Goal: Task Accomplishment & Management: Complete application form

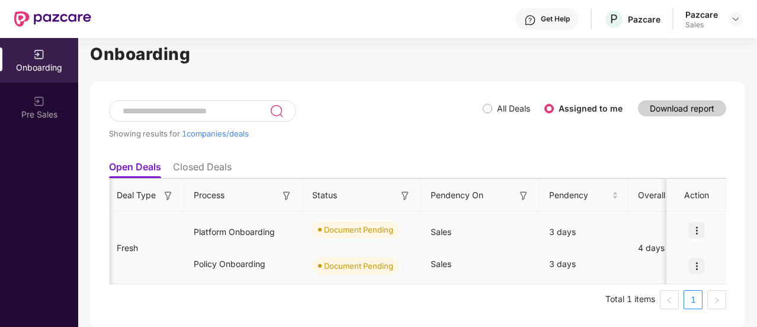
scroll to position [0, 196]
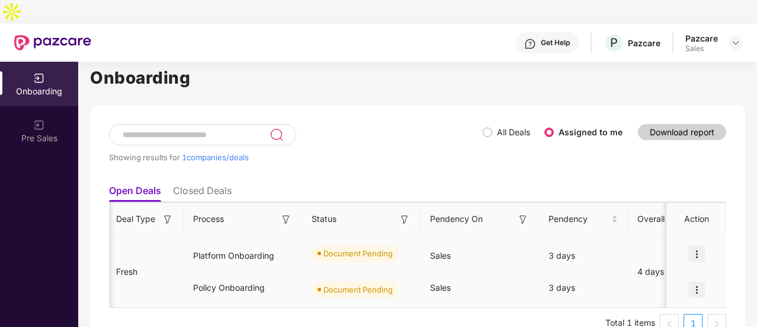
click at [699, 245] on img at bounding box center [697, 253] width 17 height 17
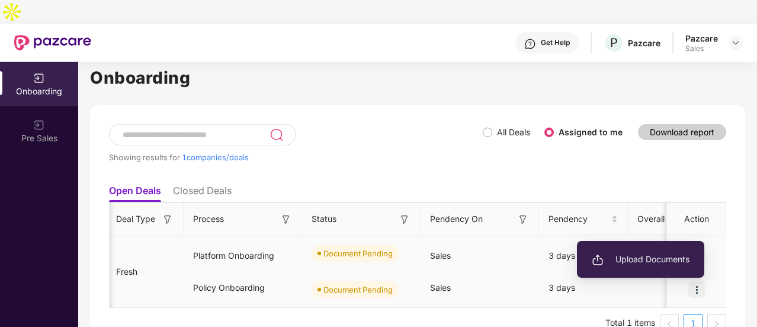
click at [673, 250] on li "Upload Documents" at bounding box center [640, 259] width 127 height 25
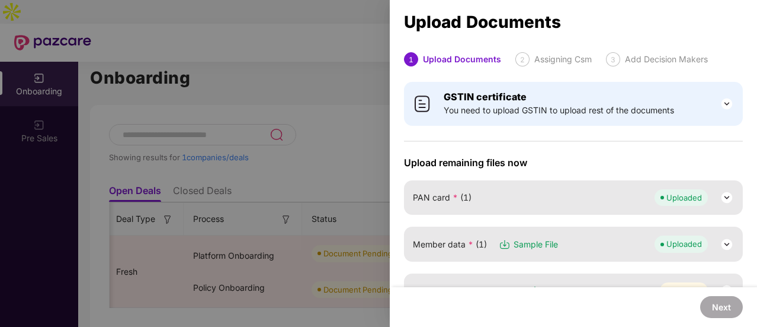
scroll to position [68, 0]
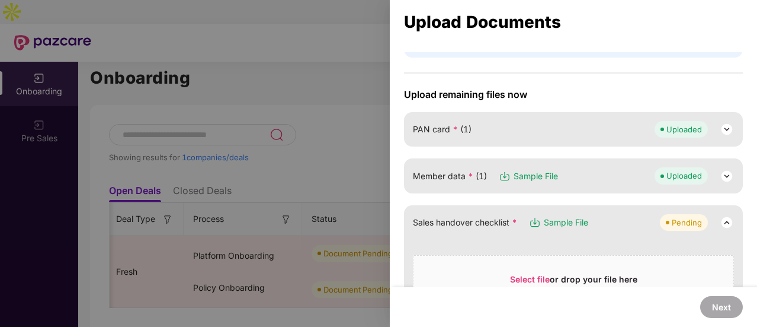
click at [547, 176] on span "Sample File" at bounding box center [536, 175] width 44 height 13
click at [728, 175] on img at bounding box center [727, 176] width 14 height 14
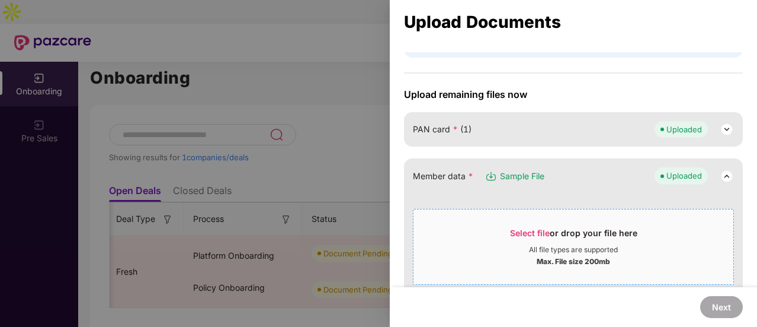
scroll to position [206, 0]
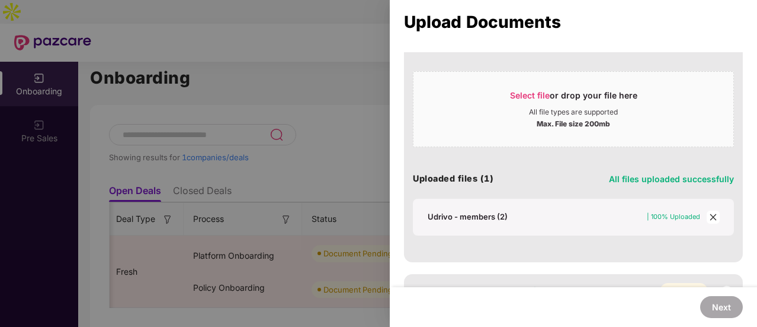
click at [710, 215] on icon "close" at bounding box center [713, 217] width 8 height 8
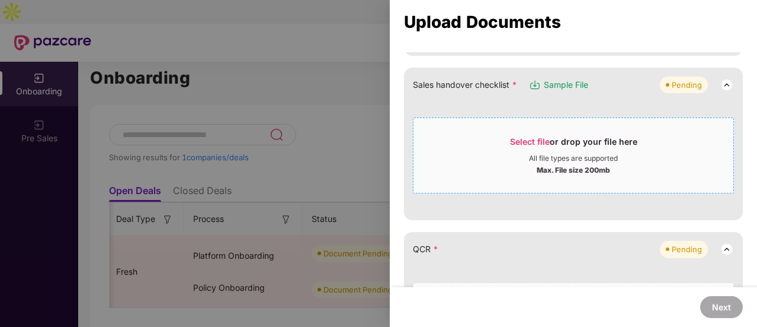
click at [601, 133] on span "Select file or drop your file here All file types are supported Max. File size …" at bounding box center [574, 155] width 320 height 57
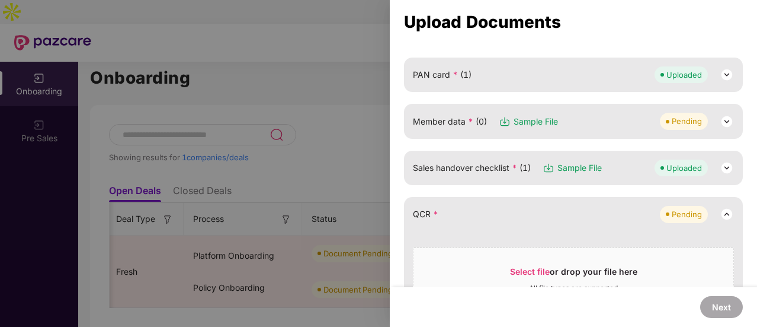
scroll to position [129, 0]
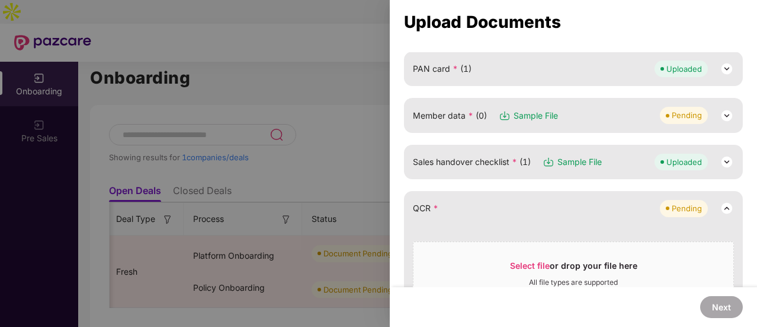
click at [477, 121] on div "Member data * (0) Sample File Pending" at bounding box center [573, 115] width 321 height 17
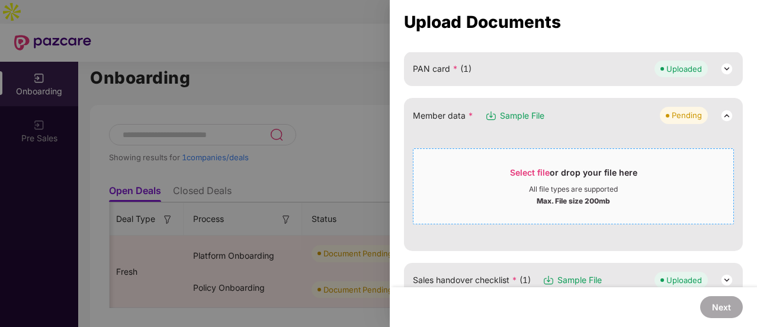
click at [524, 172] on span "Select file" at bounding box center [530, 172] width 40 height 10
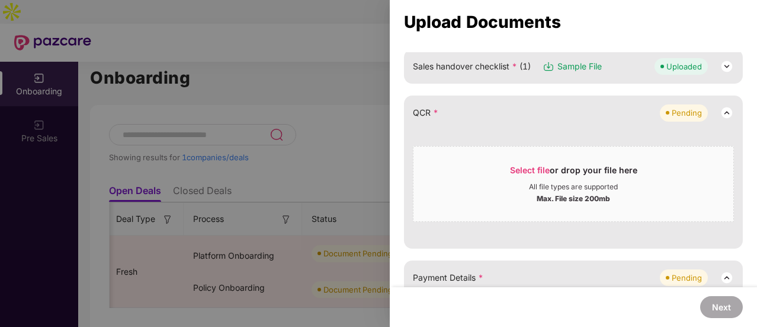
scroll to position [225, 0]
click at [596, 172] on div "Select file or drop your file here" at bounding box center [573, 172] width 127 height 18
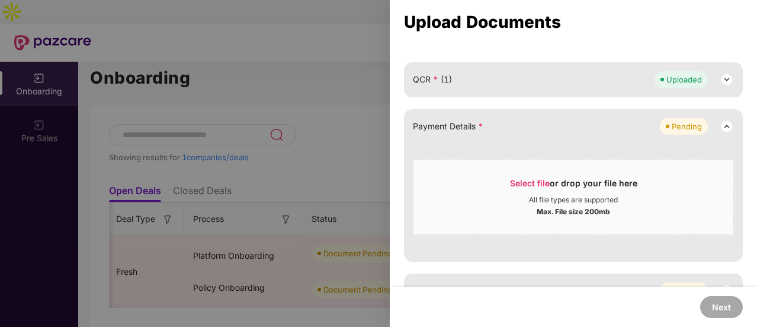
scroll to position [261, 0]
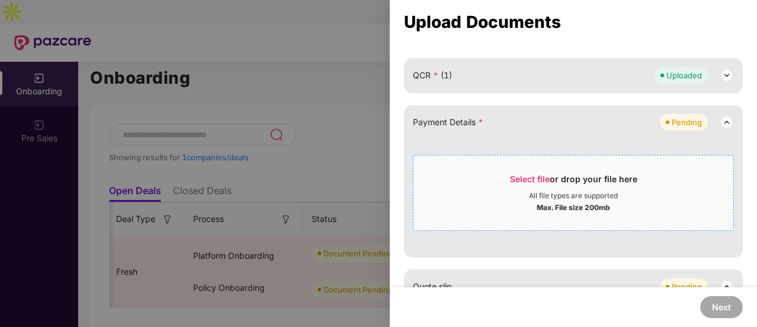
click at [524, 170] on span "Select file or drop your file here All file types are supported Max. File size …" at bounding box center [574, 192] width 320 height 57
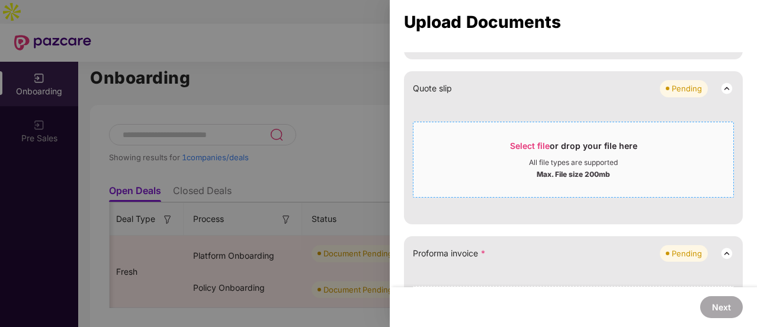
scroll to position [537, 0]
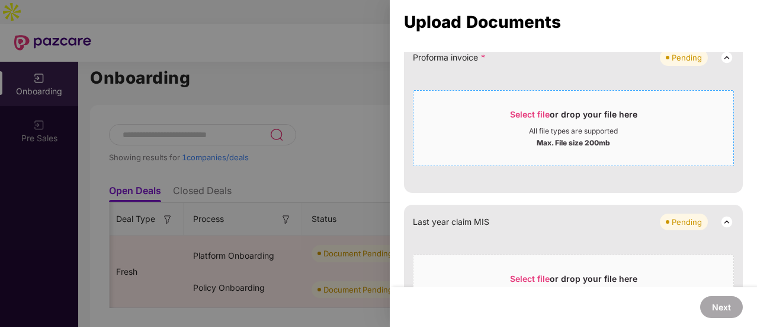
click at [562, 136] on div "Max. File size 200mb" at bounding box center [573, 142] width 73 height 12
click at [496, 111] on div "Select file or drop your file here" at bounding box center [574, 117] width 320 height 18
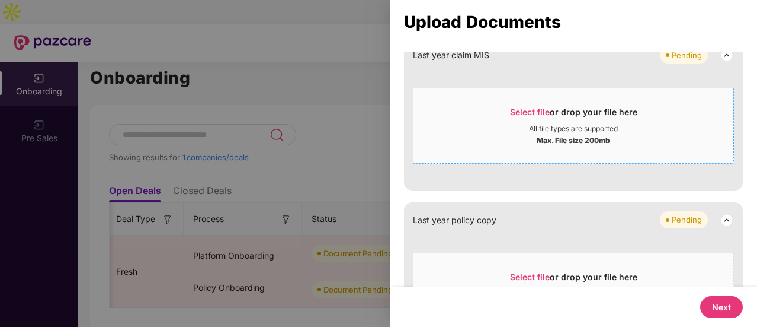
scroll to position [658, 0]
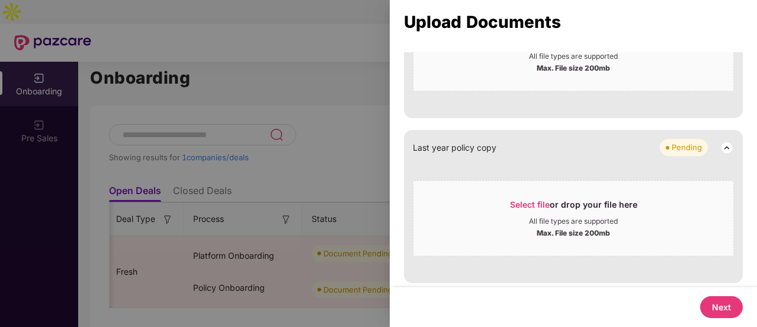
click at [717, 298] on button "Next" at bounding box center [722, 307] width 43 height 22
select select "**********"
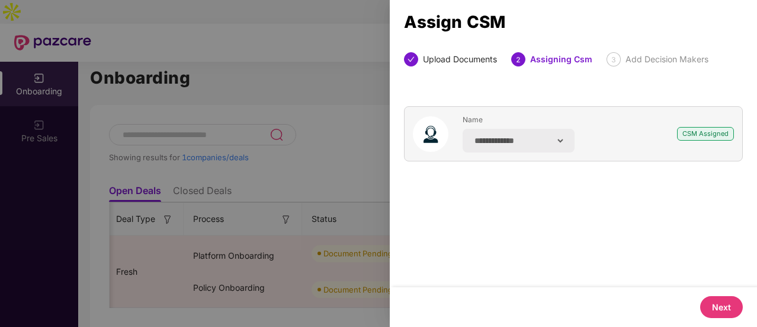
scroll to position [0, 0]
click at [704, 305] on button "Next" at bounding box center [722, 307] width 43 height 22
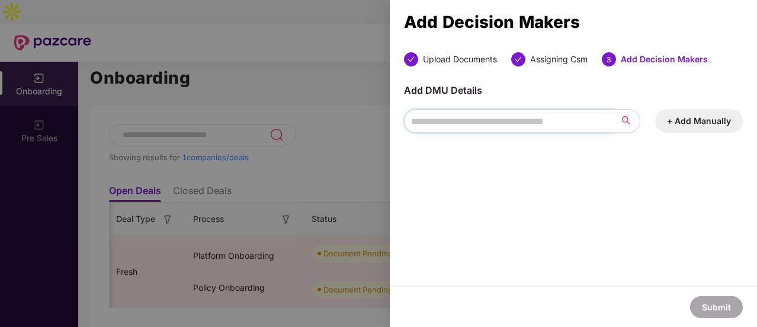
click at [562, 129] on input "search" at bounding box center [508, 121] width 209 height 24
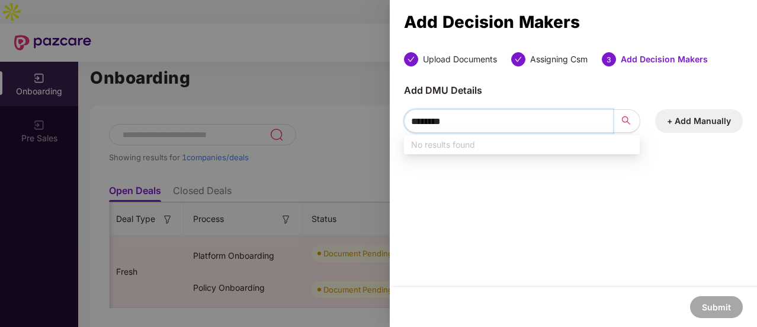
type input "********"
click at [669, 121] on button "+ Add Manually" at bounding box center [699, 121] width 88 height 24
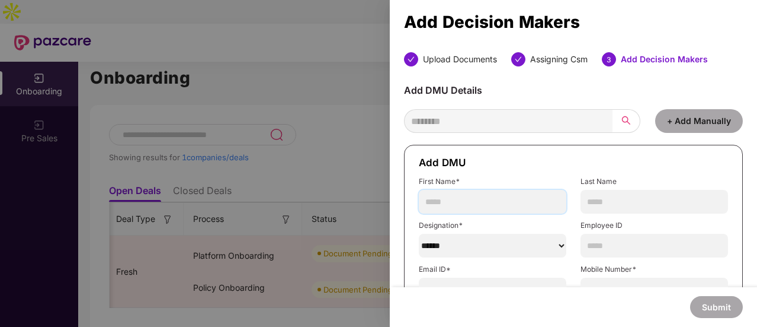
click at [490, 201] on input "text" at bounding box center [493, 202] width 148 height 24
type input "********"
click at [627, 195] on input "text" at bounding box center [655, 202] width 148 height 24
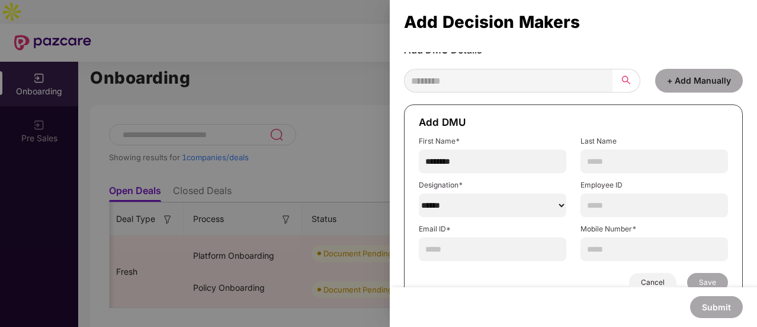
click at [546, 204] on select "******" at bounding box center [493, 205] width 148 height 24
click at [419, 193] on select "******" at bounding box center [493, 205] width 148 height 24
click at [501, 200] on select "******" at bounding box center [493, 205] width 148 height 24
select select "**********"
click at [419, 193] on select "******" at bounding box center [493, 205] width 148 height 24
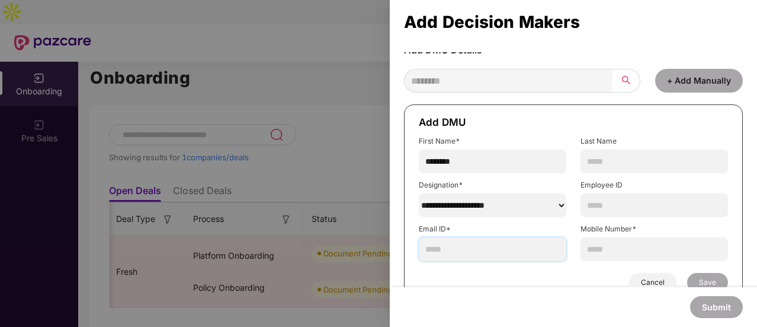
click at [546, 242] on input "text" at bounding box center [493, 249] width 148 height 24
paste input "**********"
type input "**********"
click at [591, 245] on input "text" at bounding box center [655, 249] width 148 height 24
click at [600, 158] on input "text" at bounding box center [655, 161] width 148 height 24
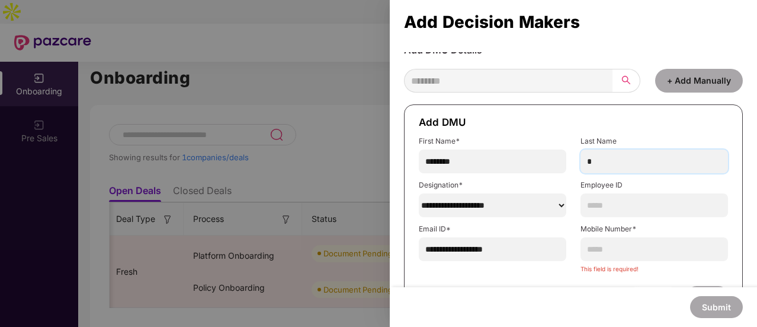
type input "*"
click at [603, 246] on input "text" at bounding box center [655, 249] width 148 height 24
type input "**********"
click at [700, 282] on span "Save" at bounding box center [707, 281] width 17 height 9
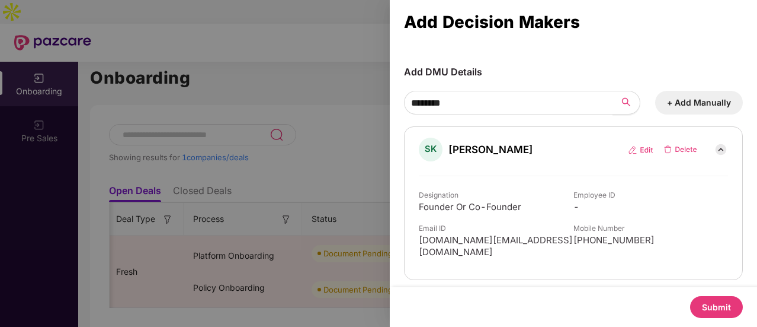
scroll to position [5, 0]
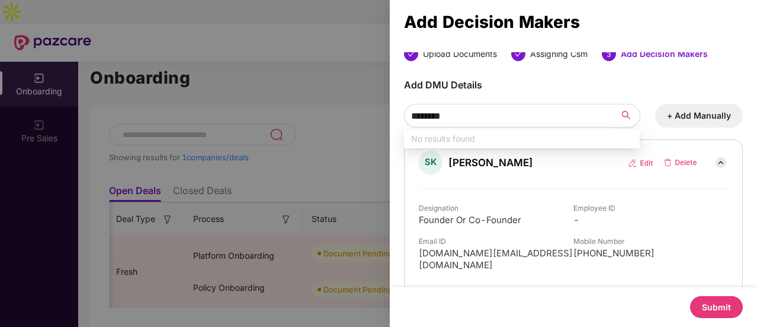
click at [704, 306] on button "Submit" at bounding box center [716, 307] width 53 height 22
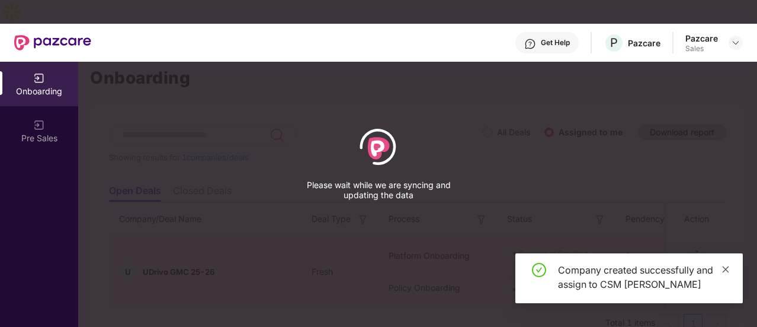
click at [730, 265] on icon "close" at bounding box center [726, 269] width 8 height 8
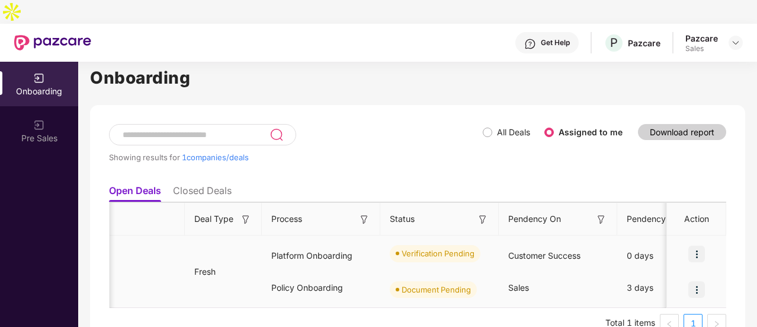
scroll to position [0, 116]
click at [698, 281] on img at bounding box center [697, 289] width 17 height 17
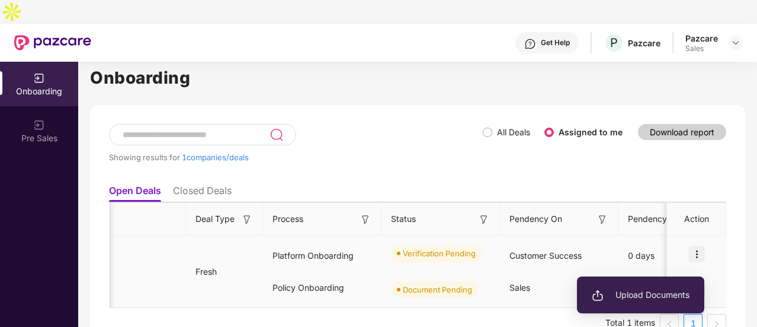
click at [651, 286] on li "Upload Documents" at bounding box center [640, 294] width 127 height 25
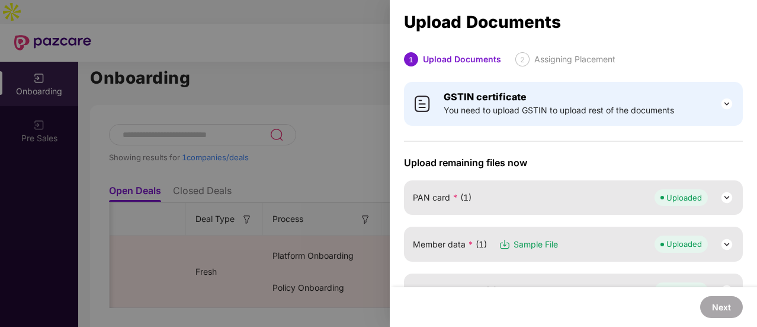
scroll to position [190, 0]
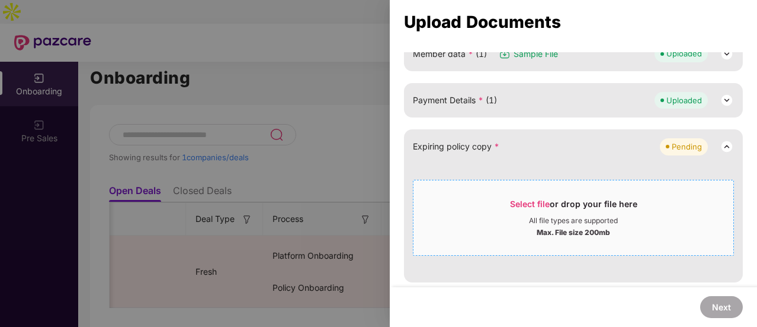
click at [589, 237] on span "Select file or drop your file here All file types are supported Max. File size …" at bounding box center [574, 217] width 320 height 57
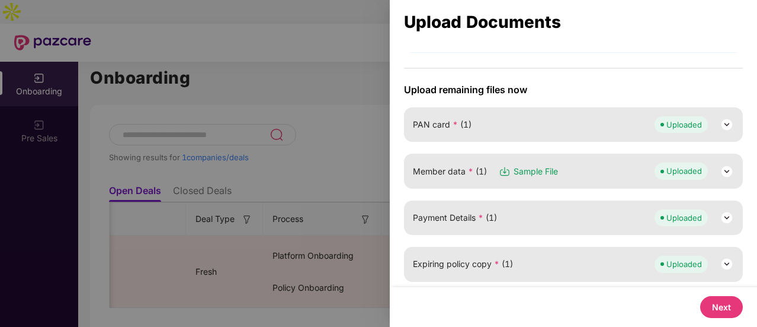
scroll to position [73, 0]
click at [703, 298] on button "Next" at bounding box center [722, 307] width 43 height 22
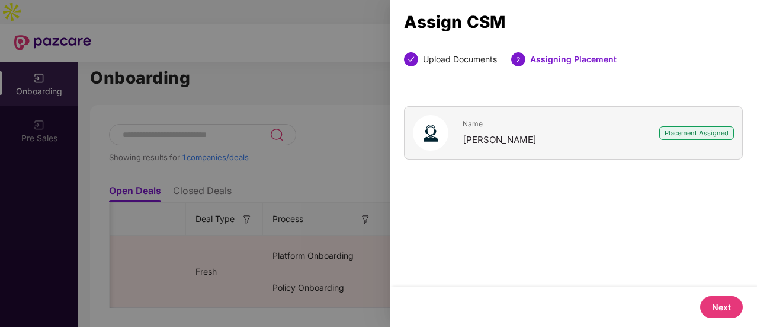
click at [703, 298] on button "Next" at bounding box center [722, 307] width 43 height 22
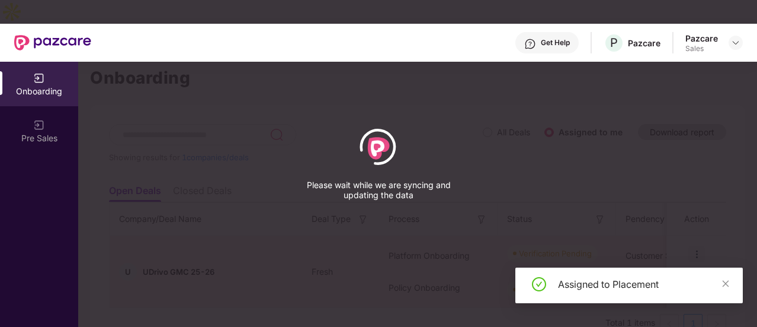
click at [735, 284] on div "Assigned to Placement" at bounding box center [630, 285] width 228 height 36
click at [730, 284] on div "Assigned to Placement" at bounding box center [630, 285] width 228 height 36
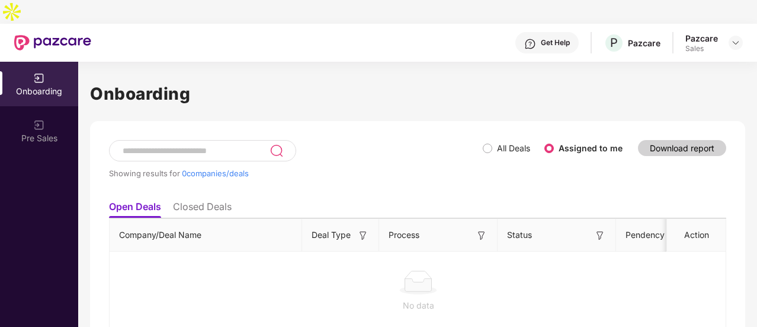
scroll to position [24, 0]
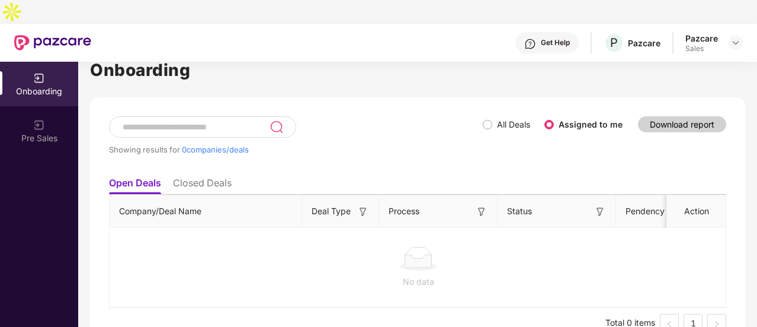
click at [223, 177] on li "Closed Deals" at bounding box center [202, 185] width 59 height 17
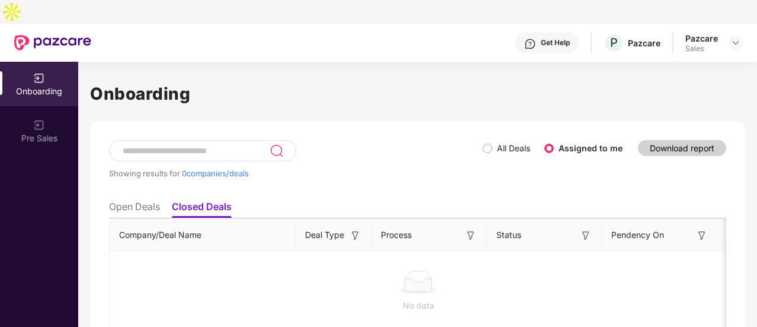
click at [165, 194] on ul "Open Deals Closed Deals" at bounding box center [418, 206] width 618 height 24
click at [159, 200] on li "Open Deals" at bounding box center [134, 208] width 51 height 17
